Goal: Check status: Check status

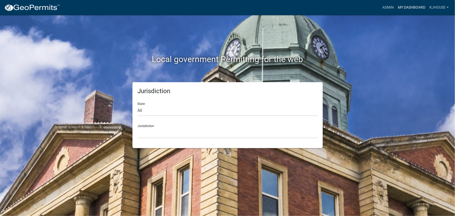
click at [407, 7] on link "My Dashboard" at bounding box center [412, 8] width 32 height 10
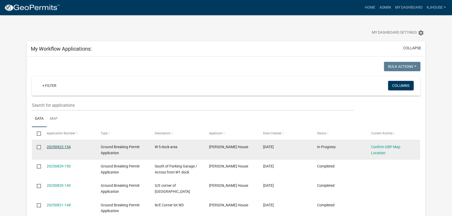
click at [55, 147] on link "20250922-154" at bounding box center [59, 147] width 24 height 4
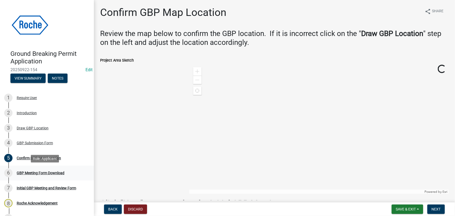
click at [33, 174] on div "GBP Meeting Form Download" at bounding box center [41, 173] width 48 height 4
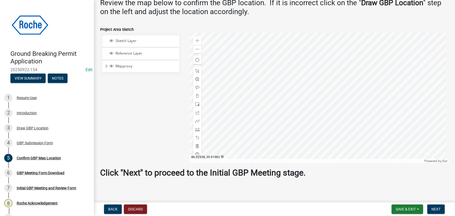
scroll to position [33, 0]
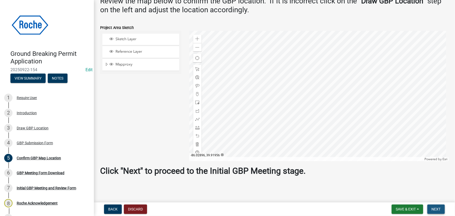
click at [438, 209] on span "Next" at bounding box center [436, 209] width 9 height 4
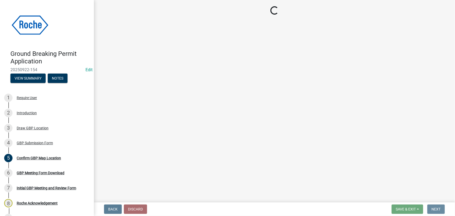
scroll to position [0, 0]
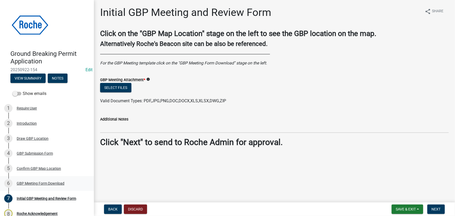
click at [47, 184] on div "GBP Meeting Form Download" at bounding box center [41, 184] width 48 height 4
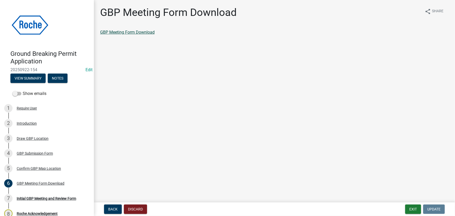
click at [120, 34] on link "GBP Meeting Form Download" at bounding box center [127, 32] width 55 height 5
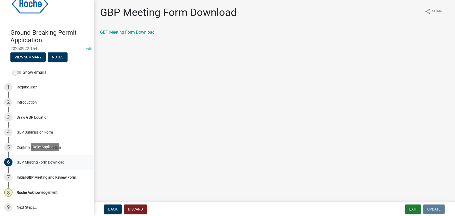
scroll to position [22, 0]
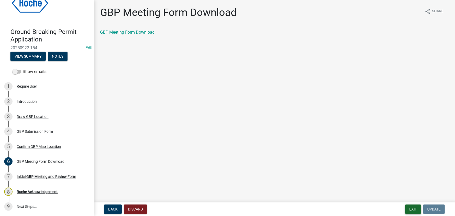
click at [413, 210] on button "Exit" at bounding box center [414, 209] width 16 height 9
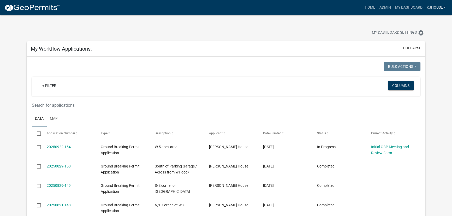
click at [433, 8] on link "kjhouse" at bounding box center [435, 8] width 23 height 10
click at [420, 53] on link "Logout" at bounding box center [427, 51] width 42 height 13
